Goal: Information Seeking & Learning: Learn about a topic

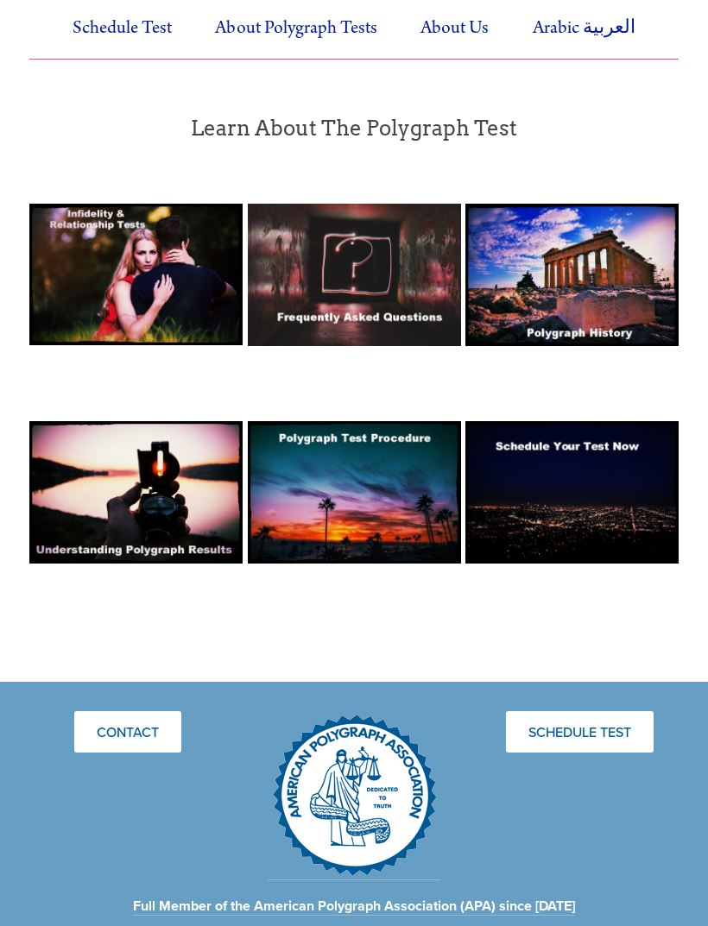
scroll to position [1215, 0]
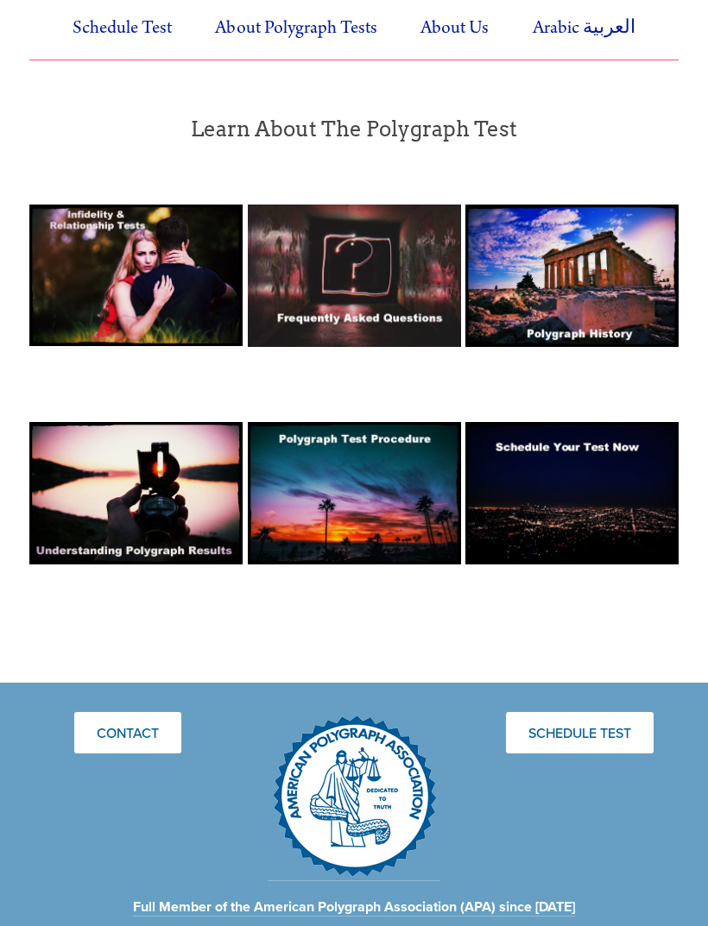
click at [612, 744] on link "Schedule Test" at bounding box center [580, 732] width 148 height 41
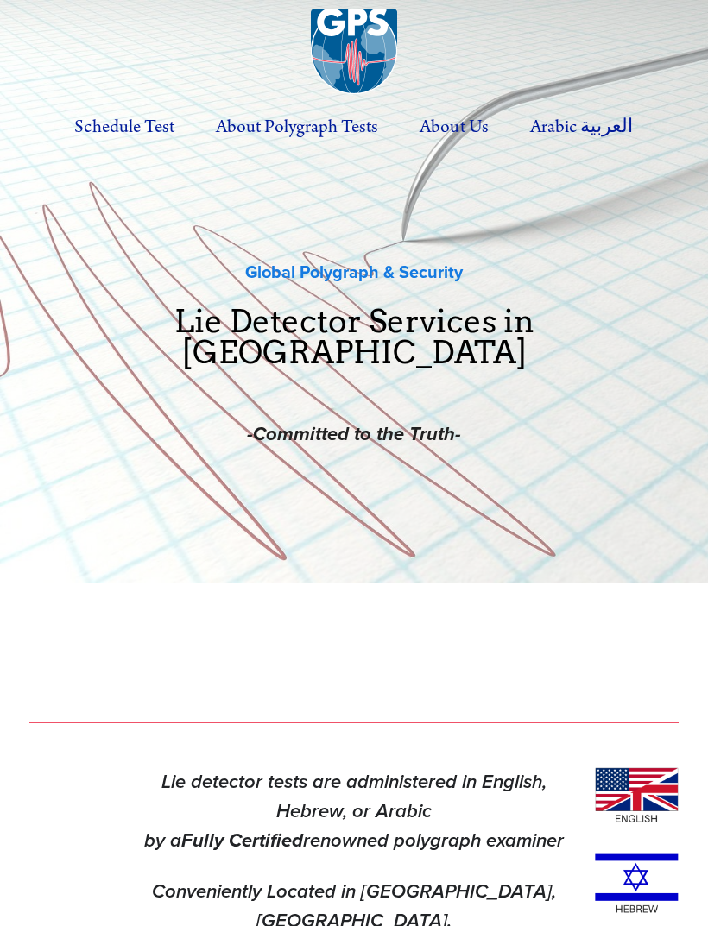
click at [267, 127] on label "About Polygraph Tests" at bounding box center [297, 127] width 200 height 47
click at [0, 0] on input "About Polygraph Tests" at bounding box center [0, 0] width 0 height 0
click at [239, 151] on link "FAQ" at bounding box center [369, 151] width 359 height 0
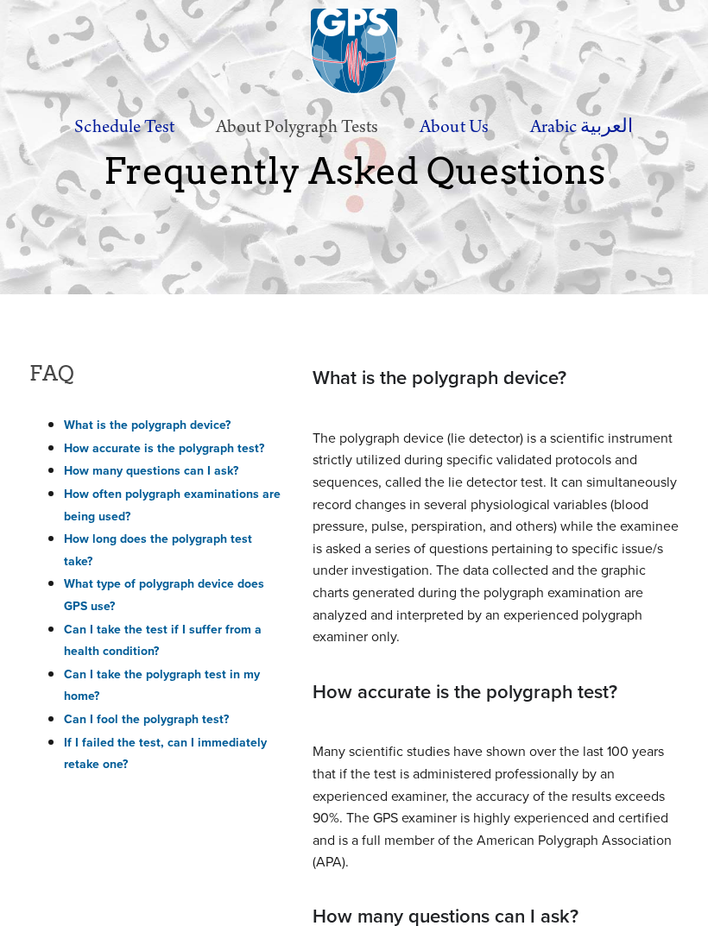
click at [459, 128] on label "About Us" at bounding box center [454, 127] width 106 height 47
click at [0, 0] on input "About Us" at bounding box center [0, 0] width 0 height 0
